Goal: Contribute content: Add original content to the website for others to see

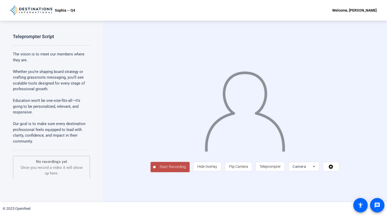
drag, startPoint x: 95, startPoint y: 172, endPoint x: 47, endPoint y: 187, distance: 50.3
click at [47, 187] on div "Teleprompter Script The vision is to meet our members where they are. Whether y…" at bounding box center [51, 111] width 103 height 181
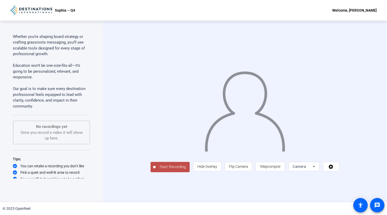
scroll to position [38, 0]
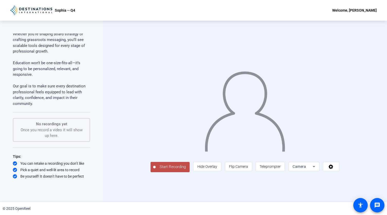
click at [156, 170] on span "Start Recording" at bounding box center [173, 167] width 34 height 6
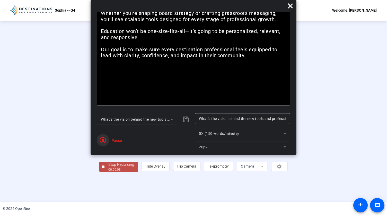
click at [104, 140] on icon "button" at bounding box center [103, 140] width 6 height 6
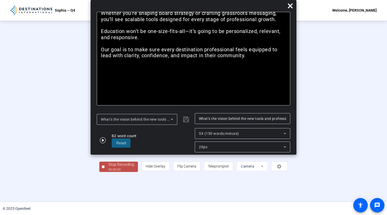
click at [108, 172] on div "00:00:09" at bounding box center [121, 169] width 26 height 5
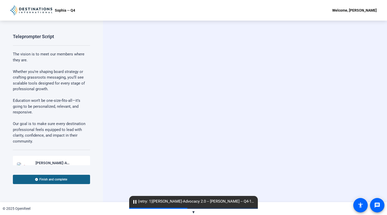
scroll to position [54, 0]
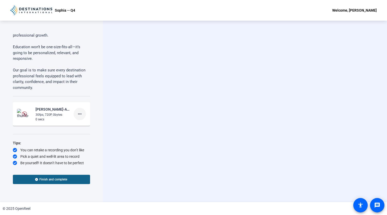
click at [78, 113] on mat-icon "more_horiz" at bounding box center [80, 114] width 6 height 6
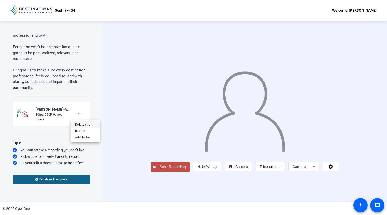
click at [82, 124] on span "Delete clip" at bounding box center [85, 124] width 21 height 6
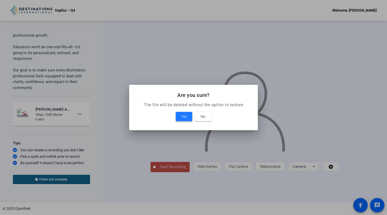
click at [182, 114] on span "Yes" at bounding box center [184, 116] width 6 height 6
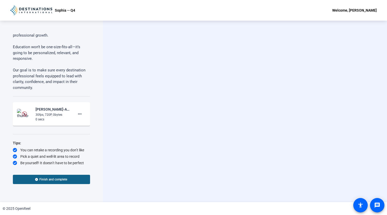
scroll to position [38, 0]
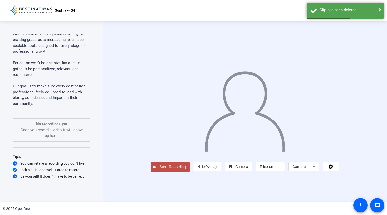
click at [156, 170] on span "Start Recording" at bounding box center [173, 167] width 34 height 6
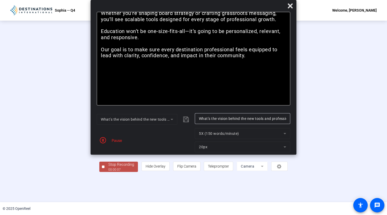
click at [108, 172] on div "00:00:07" at bounding box center [121, 169] width 26 height 5
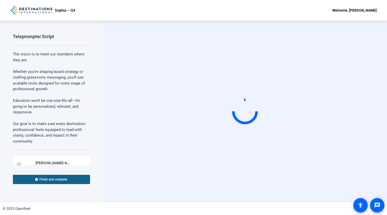
scroll to position [54, 0]
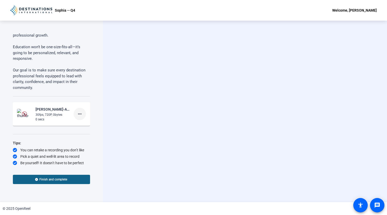
click at [78, 112] on mat-icon "more_horiz" at bounding box center [80, 114] width 6 height 6
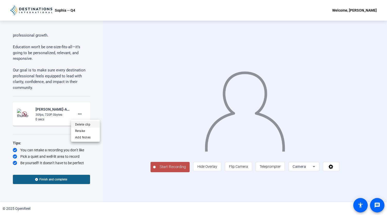
click at [85, 123] on span "Delete clip" at bounding box center [85, 124] width 21 height 6
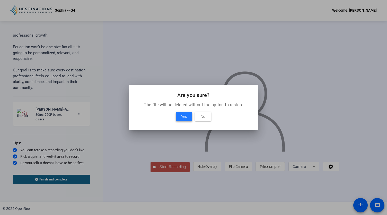
click at [181, 115] on span "Yes" at bounding box center [184, 116] width 6 height 6
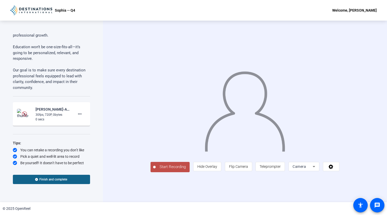
scroll to position [38, 0]
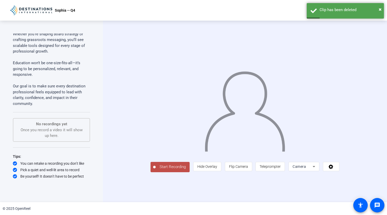
click at [156, 170] on span "Start Recording" at bounding box center [173, 167] width 34 height 6
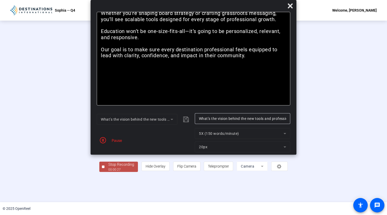
click at [108, 167] on div "Stop Recording" at bounding box center [121, 164] width 26 height 6
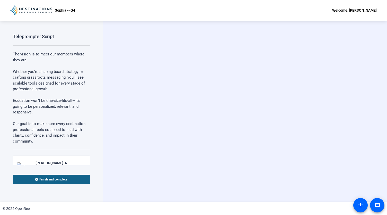
scroll to position [54, 0]
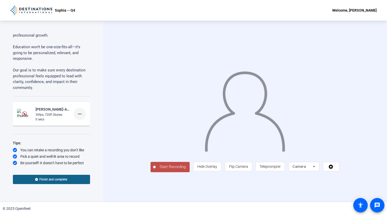
click at [79, 113] on mat-icon "more_horiz" at bounding box center [80, 114] width 6 height 6
click at [89, 121] on span "Delete clip" at bounding box center [85, 124] width 21 height 6
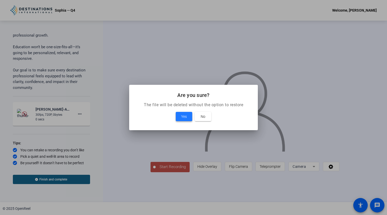
click at [183, 116] on span "Yes" at bounding box center [184, 116] width 6 height 6
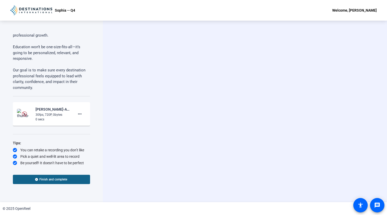
scroll to position [38, 0]
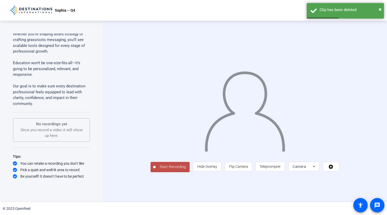
click at [156, 170] on span "Start Recording" at bounding box center [173, 167] width 34 height 6
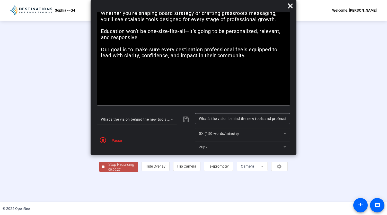
click at [108, 167] on div "Stop Recording" at bounding box center [121, 164] width 26 height 6
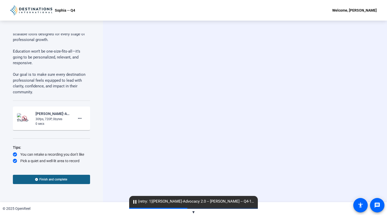
scroll to position [49, 0]
click at [78, 118] on mat-icon "more_horiz" at bounding box center [80, 118] width 6 height 6
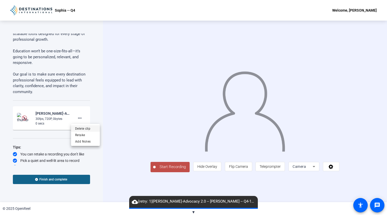
click at [86, 128] on span "Delete clip" at bounding box center [85, 128] width 21 height 6
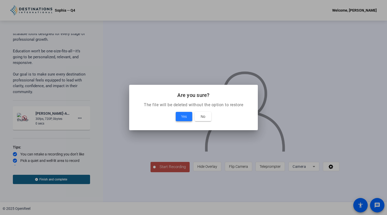
click at [182, 117] on span "Yes" at bounding box center [184, 116] width 6 height 6
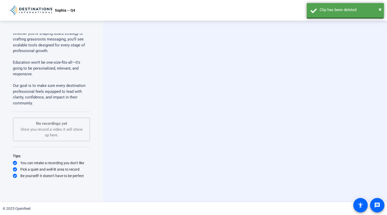
scroll to position [38, 0]
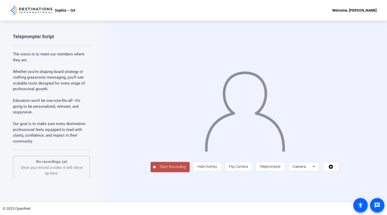
click at [156, 170] on span "Start Recording" at bounding box center [173, 167] width 34 height 6
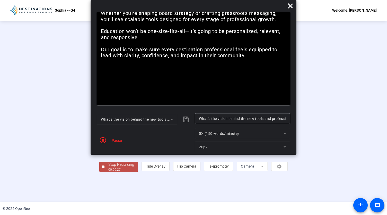
click at [108, 167] on div "Stop Recording" at bounding box center [121, 164] width 26 height 6
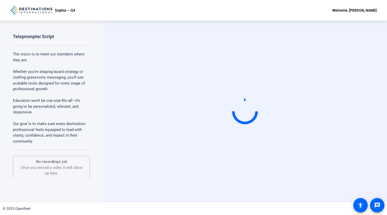
scroll to position [38, 0]
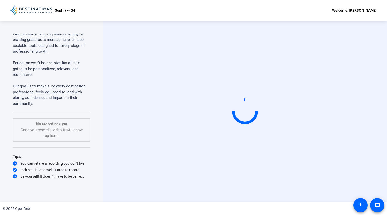
click at [220, 99] on video at bounding box center [245, 112] width 77 height 44
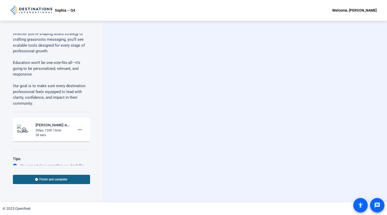
scroll to position [54, 0]
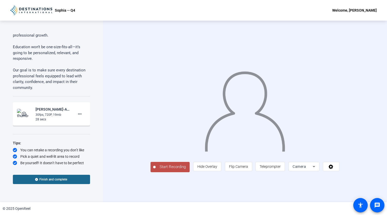
click at [55, 181] on span "Finish and complete" at bounding box center [53, 179] width 28 height 4
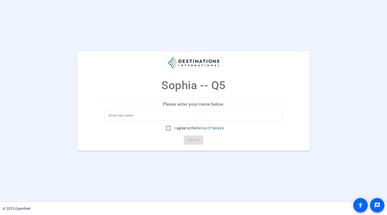
click at [172, 114] on input at bounding box center [193, 115] width 169 height 6
type input "[PERSON_NAME]"
click at [169, 129] on input "I agree to the Terms Of Service" at bounding box center [168, 128] width 10 height 10
checkbox input "true"
click at [192, 138] on span "Continue" at bounding box center [193, 140] width 11 height 8
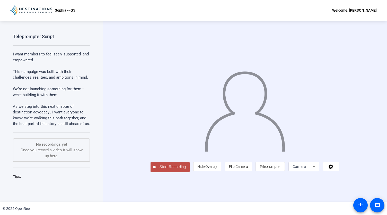
click at [156, 170] on span "Start Recording" at bounding box center [173, 167] width 34 height 6
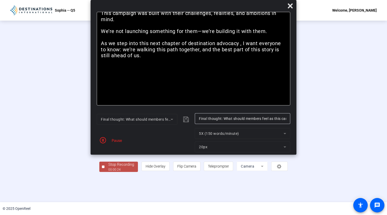
click at [108, 172] on div "00:00:24" at bounding box center [121, 169] width 26 height 5
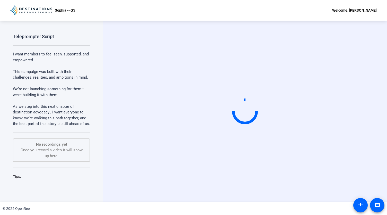
scroll to position [32, 0]
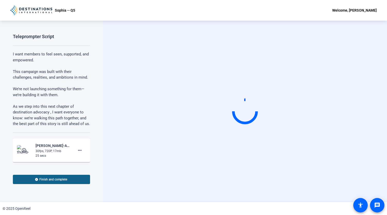
scroll to position [48, 0]
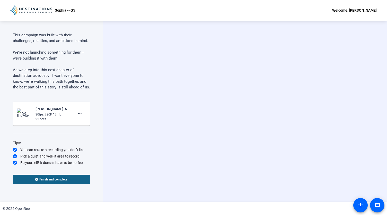
click at [25, 114] on mat-icon "play_circle_outline" at bounding box center [24, 113] width 6 height 5
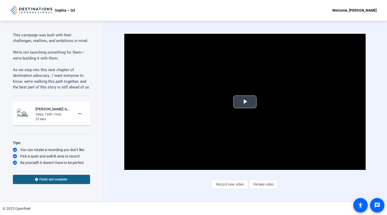
click at [245, 102] on span "Video Player" at bounding box center [245, 102] width 0 height 0
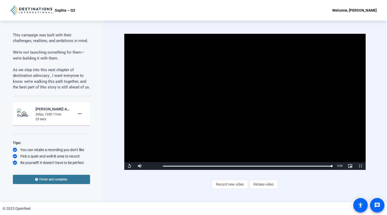
click at [49, 180] on span "Finish and complete" at bounding box center [53, 179] width 28 height 4
